Goal: Use online tool/utility: Utilize a website feature to perform a specific function

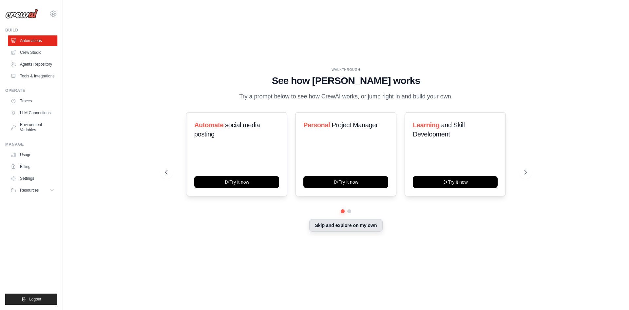
click at [339, 225] on button "Skip and explore on my own" at bounding box center [345, 225] width 73 height 12
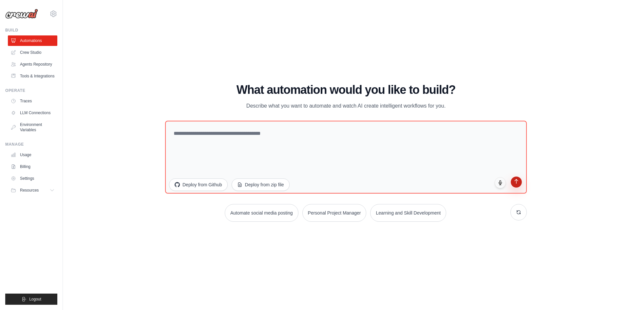
click at [516, 184] on icon "submit" at bounding box center [517, 181] width 6 height 6
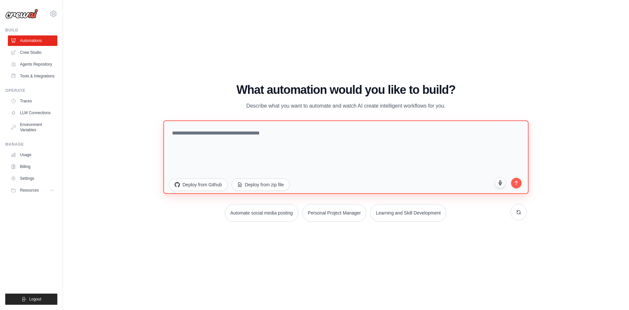
click at [296, 120] on textarea at bounding box center [345, 156] width 365 height 73
click at [299, 133] on textarea at bounding box center [345, 156] width 365 height 73
type textarea "**********"
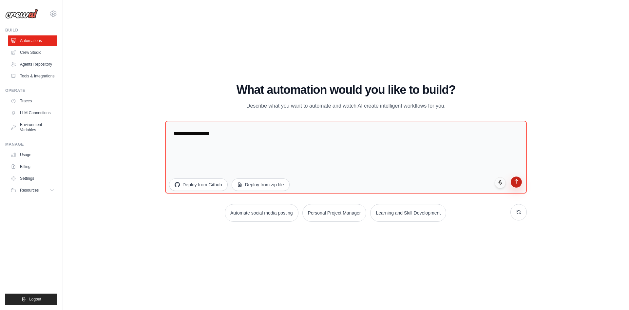
click at [517, 183] on icon "submit" at bounding box center [517, 181] width 6 height 6
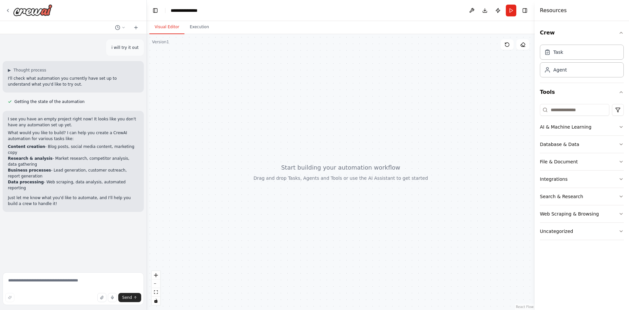
click at [330, 169] on div at bounding box center [341, 172] width 388 height 276
click at [586, 68] on div "Agent" at bounding box center [582, 69] width 84 height 15
click at [156, 272] on button "zoom in" at bounding box center [156, 275] width 9 height 9
click at [505, 46] on icon at bounding box center [507, 44] width 5 height 5
click at [584, 57] on div "Task" at bounding box center [582, 51] width 84 height 15
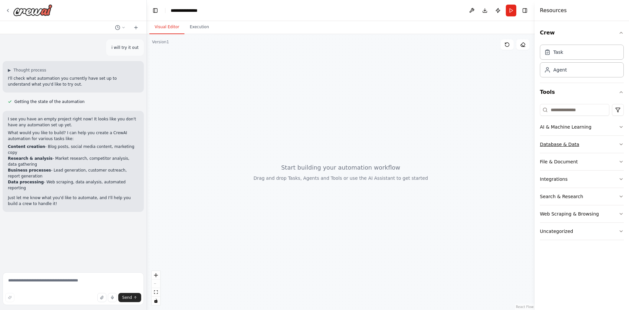
click at [618, 139] on button "Database & Data" at bounding box center [582, 144] width 84 height 17
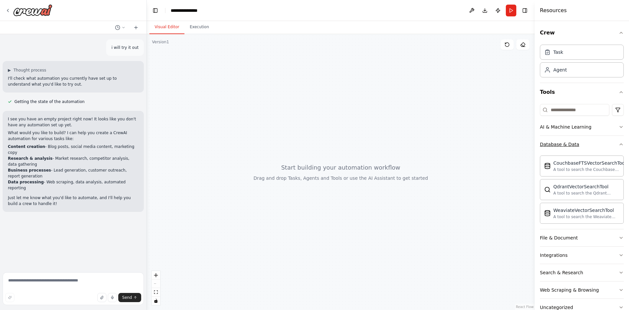
click at [615, 138] on button "Database & Data" at bounding box center [582, 144] width 84 height 17
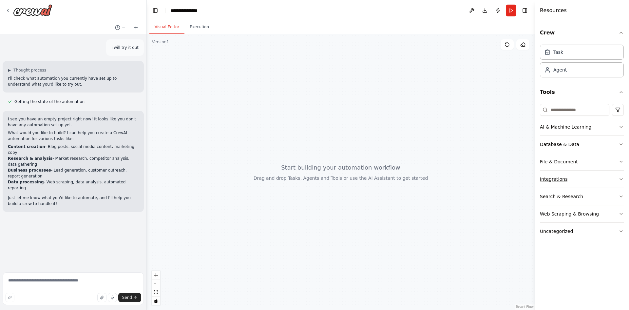
click at [606, 182] on button "Integrations" at bounding box center [582, 178] width 84 height 17
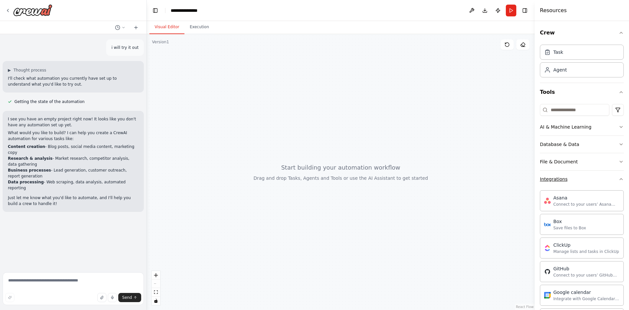
click at [606, 182] on button "Integrations" at bounding box center [582, 178] width 84 height 17
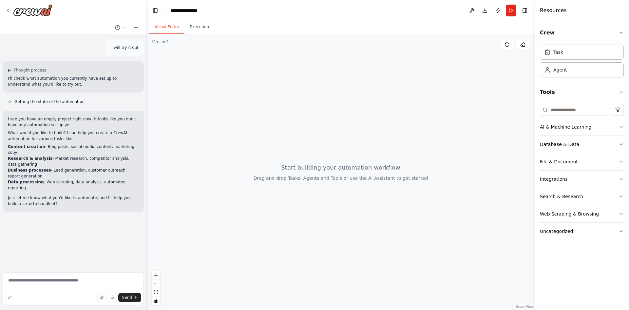
click at [595, 127] on button "AI & Machine Learning" at bounding box center [582, 126] width 84 height 17
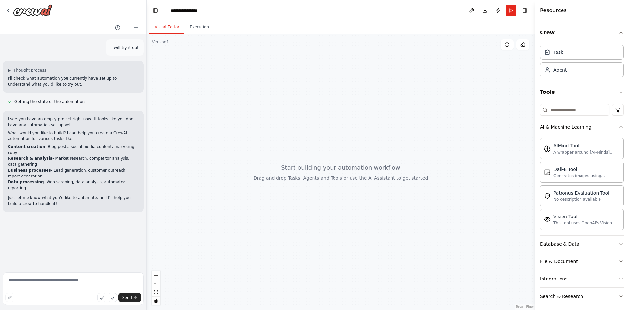
click at [598, 125] on button "AI & Machine Learning" at bounding box center [582, 126] width 84 height 17
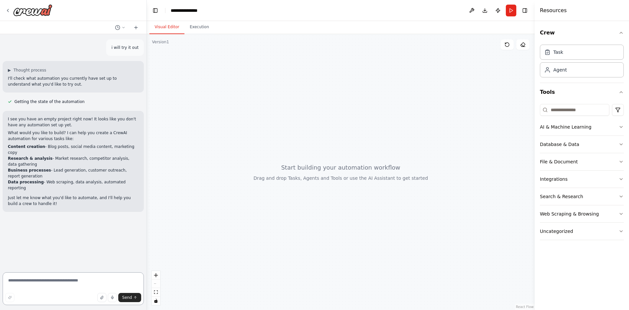
click at [59, 281] on textarea at bounding box center [73, 288] width 141 height 33
type textarea "**********"
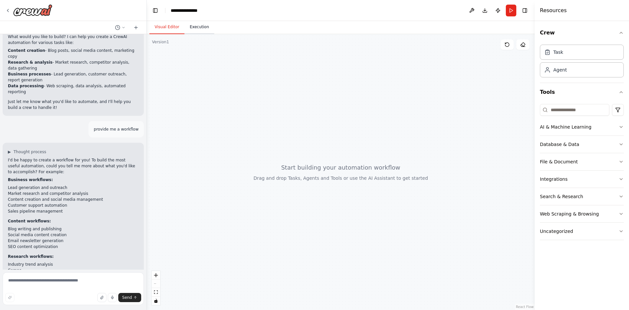
click at [194, 31] on button "Execution" at bounding box center [199, 27] width 30 height 14
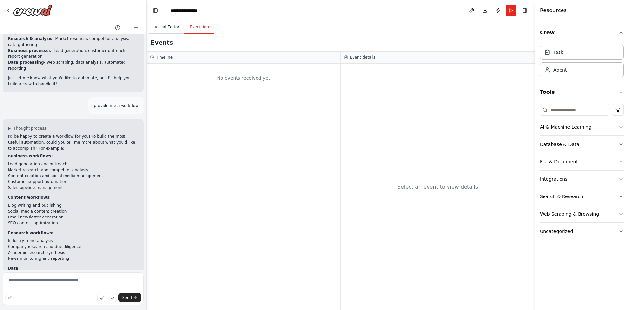
drag, startPoint x: 167, startPoint y: 31, endPoint x: 162, endPoint y: 34, distance: 6.0
click at [167, 32] on button "Visual Editor" at bounding box center [166, 27] width 35 height 14
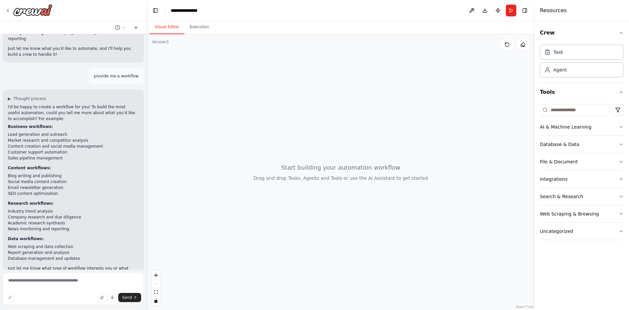
scroll to position [155, 0]
